Goal: Transaction & Acquisition: Purchase product/service

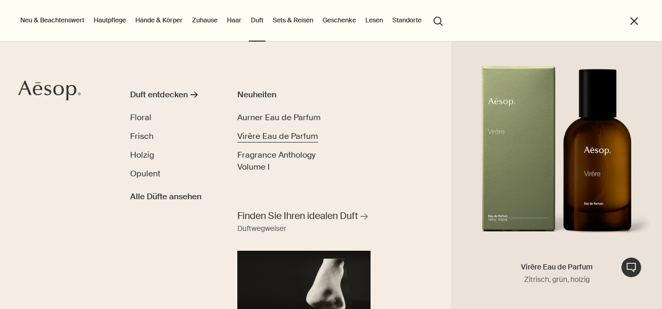
click at [267, 135] on span "Virēre Eau de Parfum" at bounding box center [277, 136] width 81 height 11
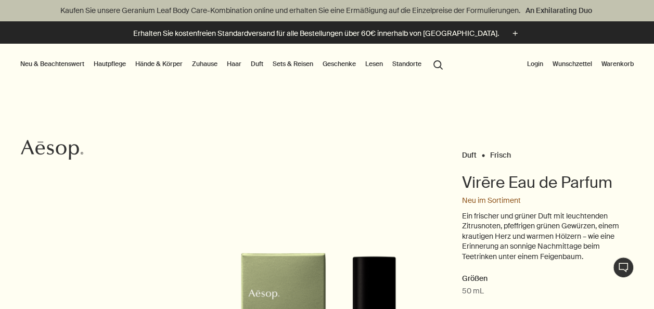
click at [263, 65] on link "Duft" at bounding box center [257, 64] width 17 height 12
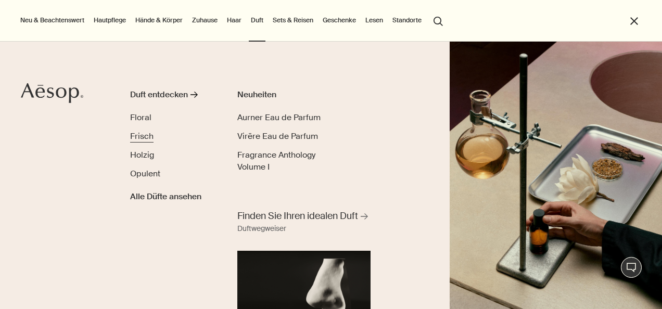
click at [143, 134] on span "Frisch" at bounding box center [141, 136] width 23 height 11
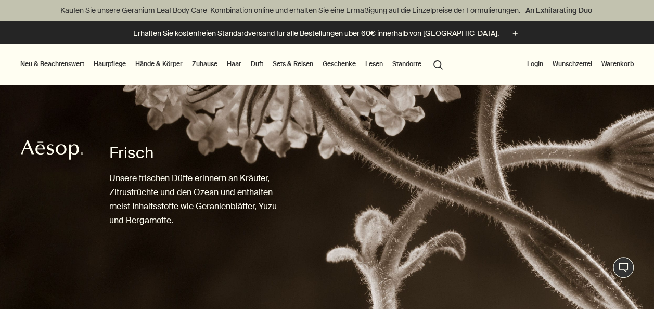
click at [261, 61] on link "Duft" at bounding box center [257, 64] width 17 height 12
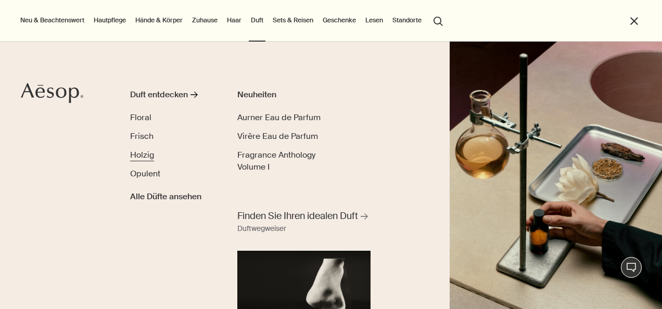
click at [136, 159] on span "Holzig" at bounding box center [142, 154] width 24 height 11
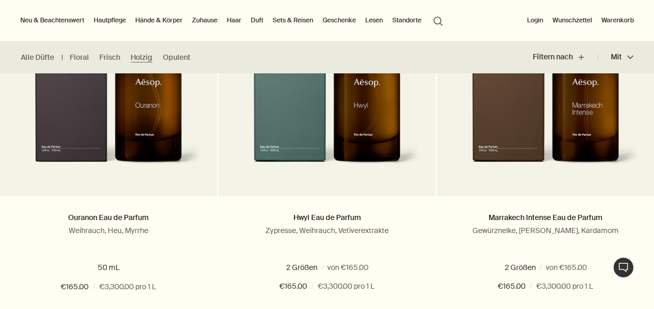
scroll to position [389, 0]
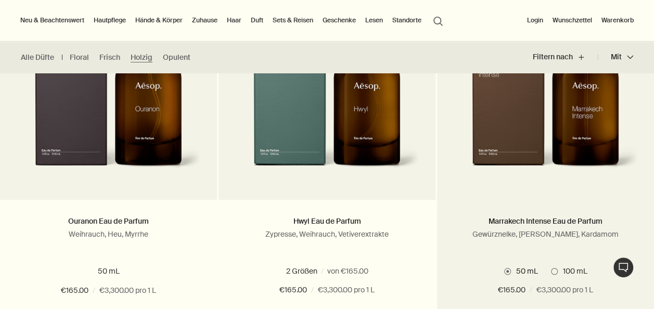
click at [572, 128] on img at bounding box center [546, 93] width 186 height 181
